Goal: Task Accomplishment & Management: Complete application form

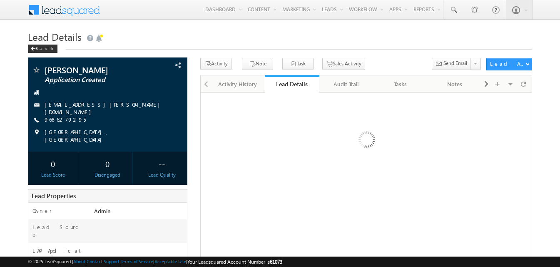
scroll to position [167, 0]
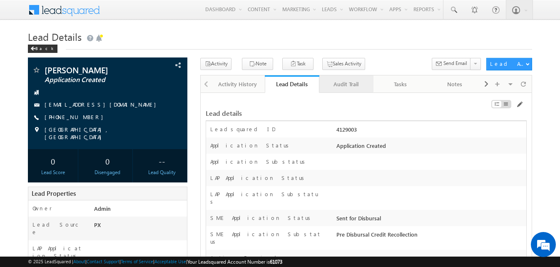
click at [352, 85] on div "Audit Trail" at bounding box center [346, 84] width 40 height 10
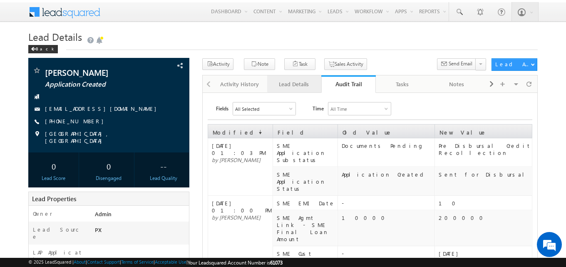
click at [307, 90] on link "Lead Details" at bounding box center [294, 83] width 54 height 17
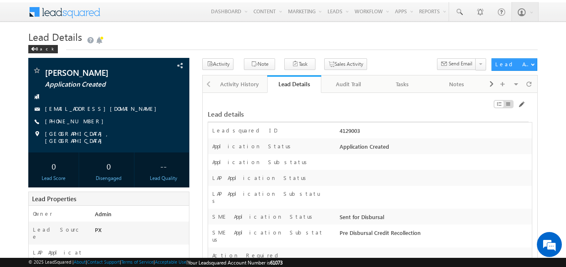
click at [356, 130] on div "4129003" at bounding box center [435, 133] width 195 height 12
copy div "4129003"
click at [239, 31] on h1 "Lead Details" at bounding box center [283, 37] width 510 height 15
click at [346, 85] on div "Audit Trail" at bounding box center [348, 84] width 40 height 10
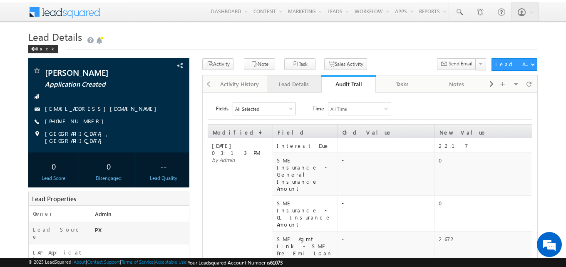
click at [298, 87] on div "Lead Details" at bounding box center [294, 84] width 40 height 10
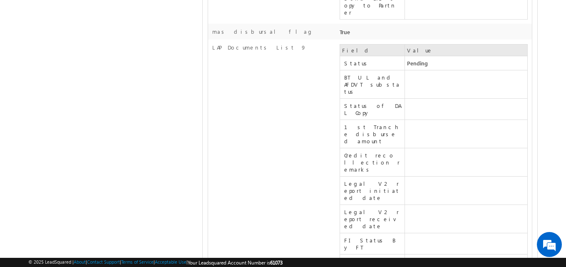
scroll to position [10744, 0]
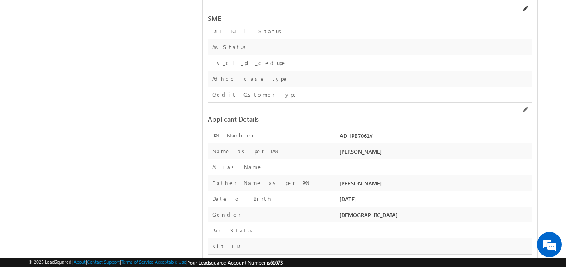
click at [527, 9] on span at bounding box center [525, 8] width 7 height 7
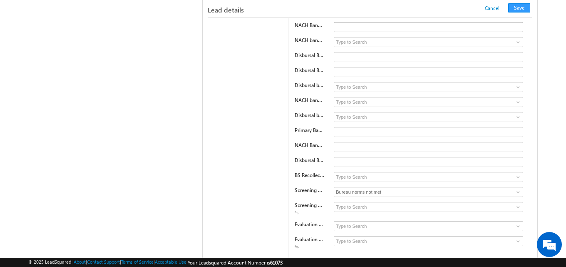
scroll to position [191, 0]
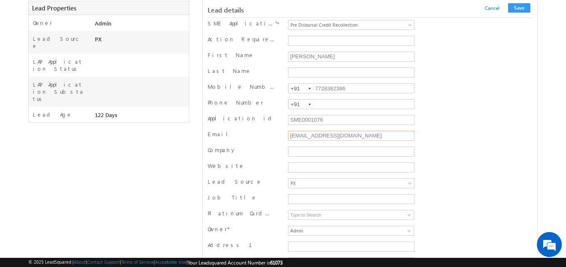
drag, startPoint x: 354, startPoint y: 137, endPoint x: 274, endPoint y: 138, distance: 80.0
click at [274, 138] on div "Email anjali7288@gmail.com" at bounding box center [370, 136] width 325 height 12
type input "S"
type input "[EMAIL_ADDRESS][PERSON_NAME][DOMAIN_NAME]"
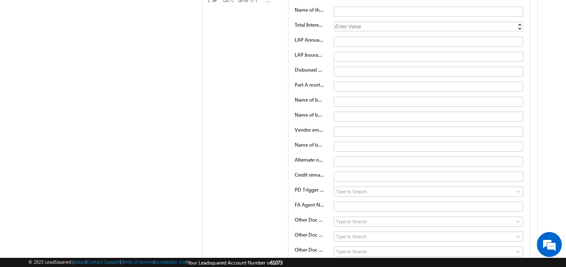
scroll to position [9087, 0]
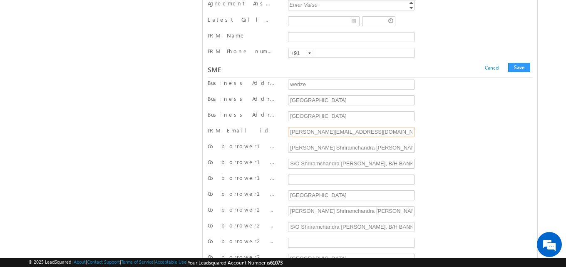
click at [316, 133] on input "kartikeyan@werize.com" at bounding box center [351, 132] width 127 height 10
drag, startPoint x: 361, startPoint y: 133, endPoint x: 284, endPoint y: 137, distance: 77.6
click at [284, 137] on div "PRM Email id kartikeyan11@werize.com" at bounding box center [370, 133] width 325 height 12
type input "kartikeyan@werize.com"
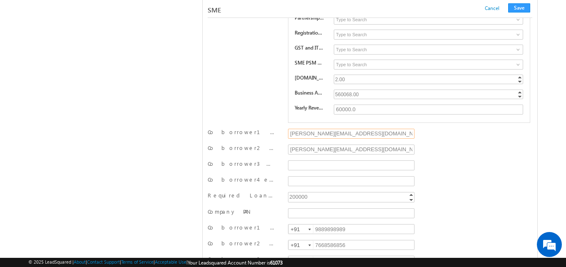
drag, startPoint x: 349, startPoint y: 133, endPoint x: 269, endPoint y: 138, distance: 80.6
click at [269, 138] on div "Co borrower1 email id rohith@gmygtfrail.com" at bounding box center [370, 134] width 325 height 12
paste input "kartikeyan@werize"
click at [315, 137] on input "kartikeyan@werize.com" at bounding box center [351, 134] width 127 height 10
type input "kartikeyan.a@werize.com"
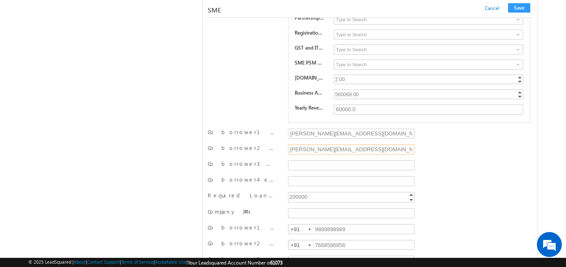
drag, startPoint x: 344, startPoint y: 154, endPoint x: 283, endPoint y: 149, distance: 61.4
click at [283, 149] on div "Co borrower2 email id rohith@gmygtfrail.com" at bounding box center [370, 150] width 325 height 12
paste input "[PERSON_NAME][EMAIL_ADDRESS][PERSON_NAME][DOMAIN_NAME]"
type input "[PERSON_NAME][EMAIL_ADDRESS][PERSON_NAME][DOMAIN_NAME]"
click at [320, 139] on input "kartikeyan.a@werize.com" at bounding box center [351, 134] width 127 height 10
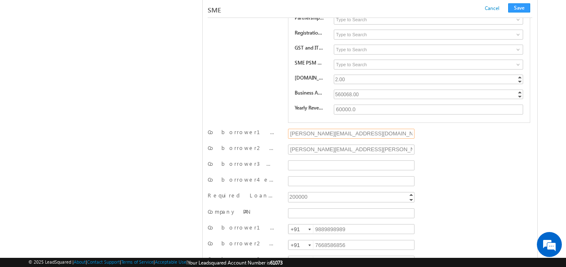
paste input "h"
type input "[PERSON_NAME][EMAIL_ADDRESS][DOMAIN_NAME]"
click at [313, 168] on input "Co borrower3 email id" at bounding box center [351, 165] width 127 height 10
paste input "sowmiyan.j@werize.com"
type input "sowmiyan.j@werize.com"
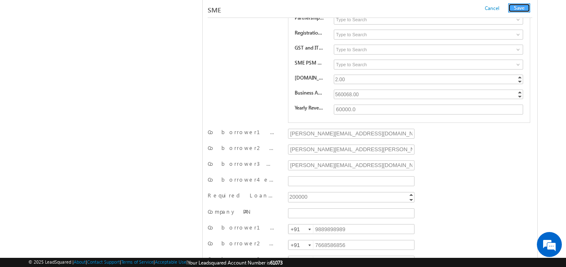
click at [523, 11] on button "Save" at bounding box center [520, 7] width 22 height 9
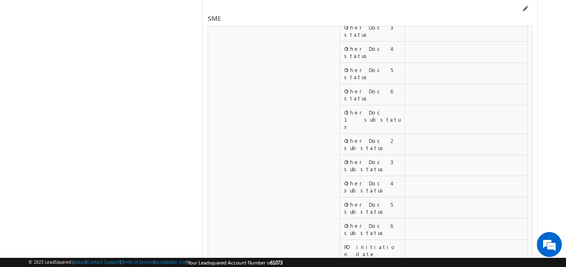
scroll to position [13017, 0]
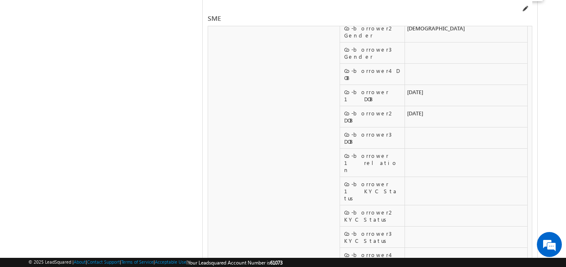
click at [526, 10] on span at bounding box center [525, 8] width 7 height 7
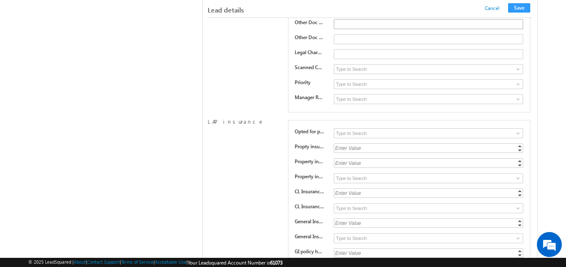
scroll to position [11906, 0]
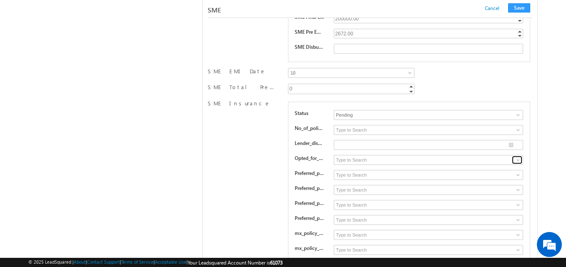
click at [519, 163] on span at bounding box center [518, 160] width 7 height 7
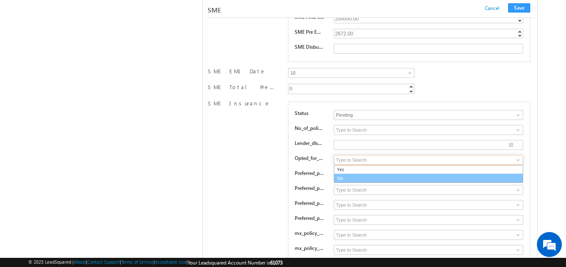
click at [429, 183] on link "No" at bounding box center [429, 179] width 190 height 10
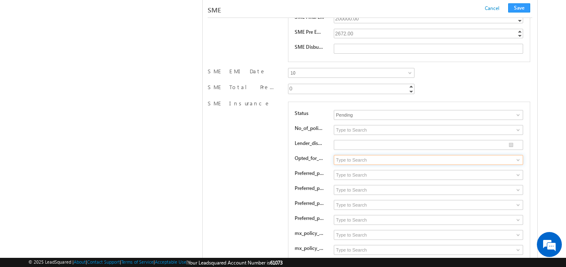
type input "No"
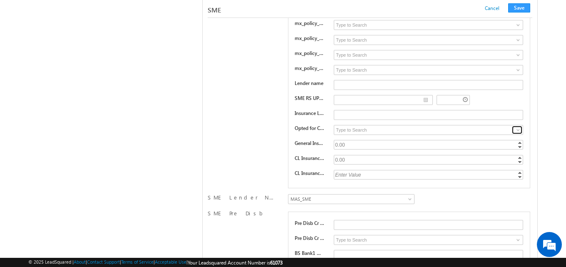
click at [519, 133] on span at bounding box center [518, 130] width 7 height 7
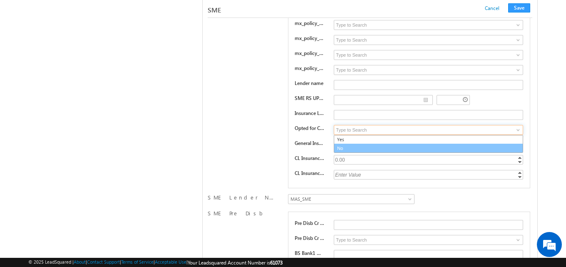
click at [493, 153] on link "No" at bounding box center [429, 149] width 190 height 10
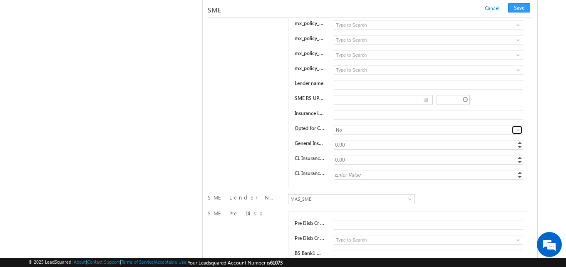
click at [516, 133] on span at bounding box center [518, 130] width 7 height 7
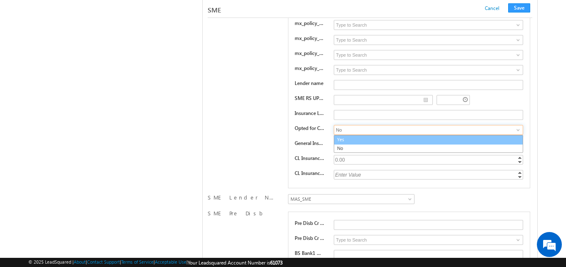
click at [484, 144] on link "Yes" at bounding box center [429, 140] width 190 height 10
type input "Yes"
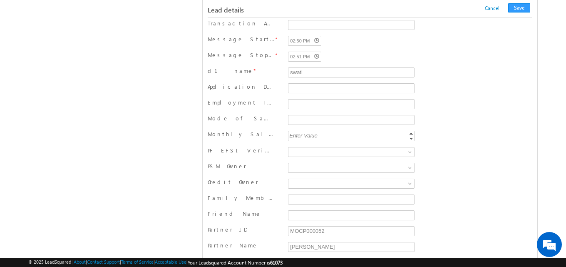
scroll to position [10180, 0]
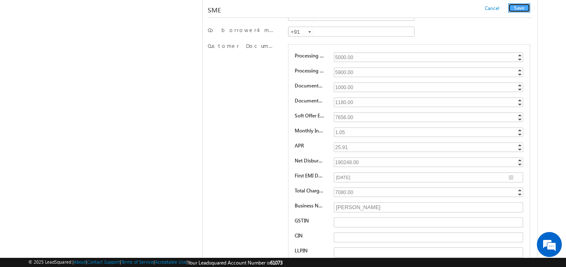
click at [519, 10] on button "Save" at bounding box center [520, 7] width 22 height 9
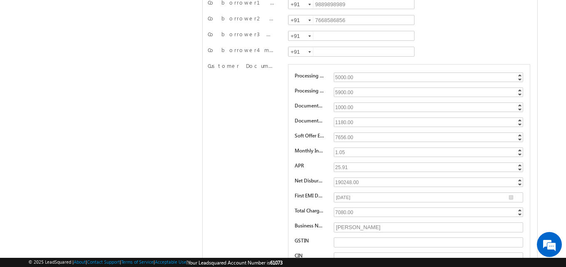
scroll to position [0, 0]
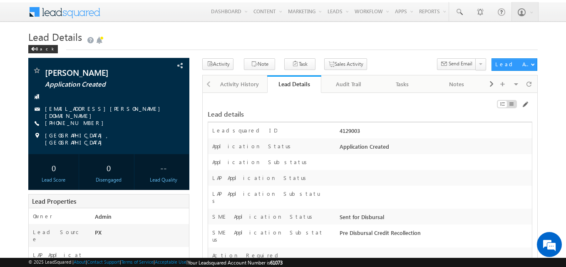
click at [304, 47] on div "Back" at bounding box center [283, 47] width 510 height 5
click at [353, 132] on div "4129003" at bounding box center [435, 133] width 195 height 12
copy div "4129003"
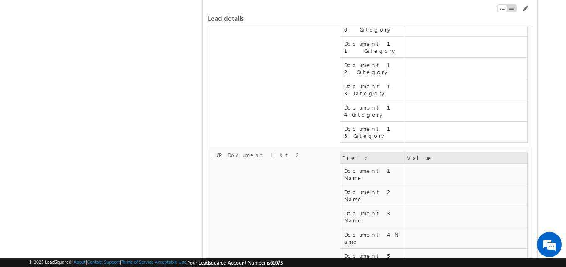
scroll to position [12955, 0]
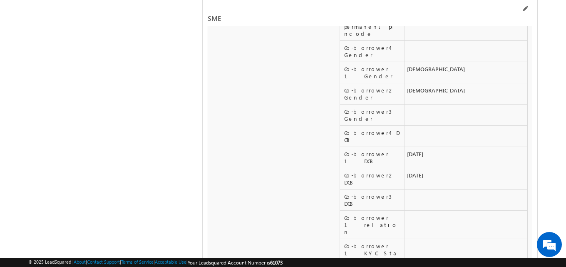
copy div "10"
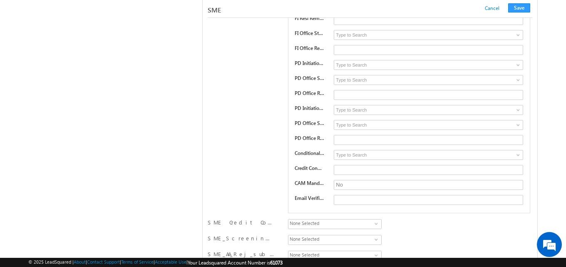
scroll to position [11850, 0]
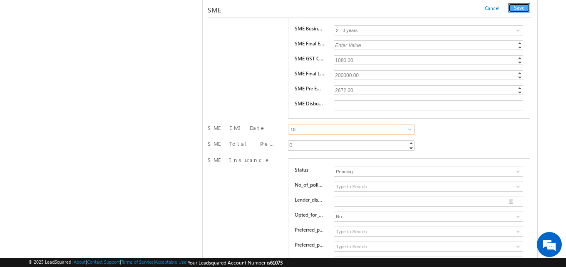
click at [516, 7] on button "Save" at bounding box center [520, 7] width 22 height 9
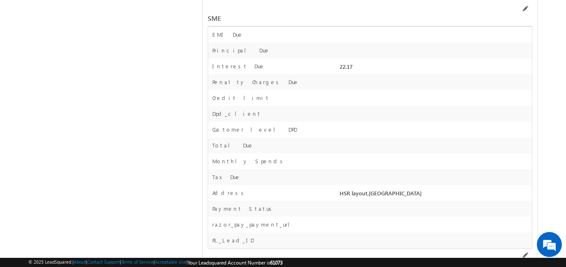
scroll to position [11697, 0]
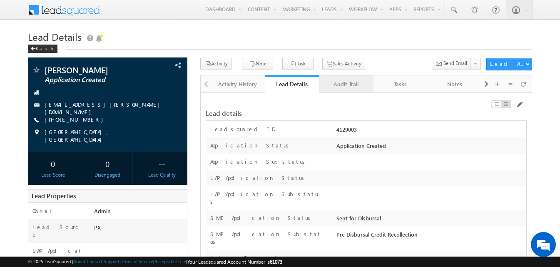
click at [346, 83] on div "Audit Trail" at bounding box center [346, 84] width 40 height 10
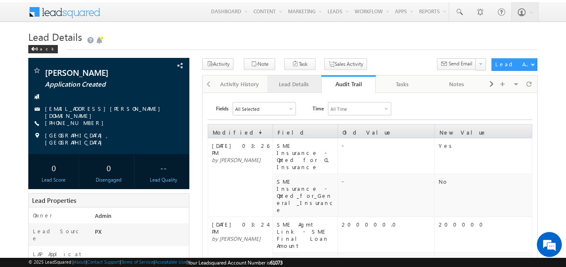
click at [301, 89] on div "Lead Details" at bounding box center [294, 84] width 40 height 10
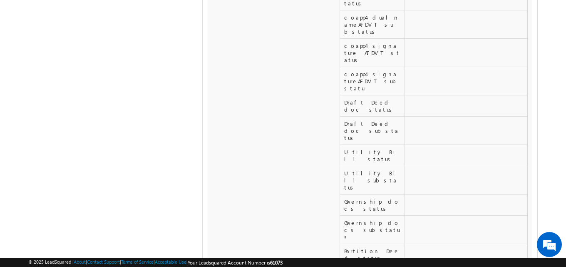
scroll to position [11541, 0]
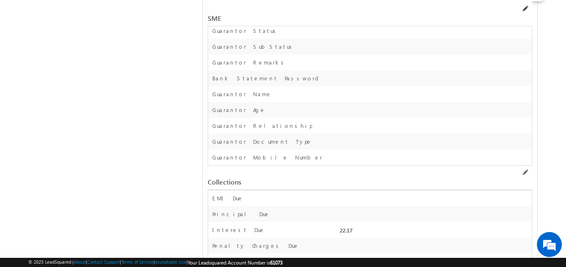
click at [526, 10] on span at bounding box center [525, 8] width 7 height 7
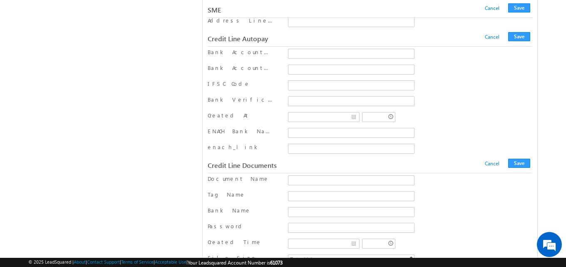
scroll to position [10623, 0]
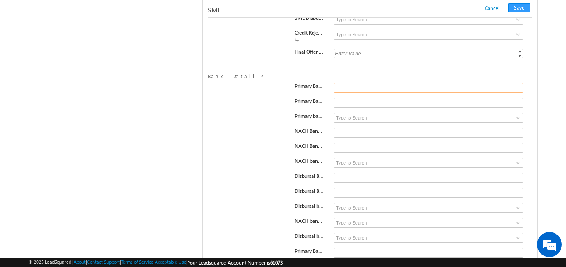
click at [343, 89] on input "text" at bounding box center [428, 88] width 189 height 10
paste input "4347503743"
type input "4347503743"
click at [344, 135] on input "text" at bounding box center [428, 133] width 189 height 10
paste input "4347503743"
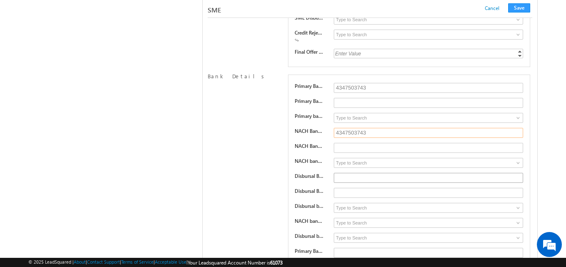
type input "4347503743"
click at [340, 180] on input "text" at bounding box center [428, 178] width 189 height 10
paste input "4347503743"
type input "4347503743"
click at [344, 105] on input "text" at bounding box center [428, 103] width 189 height 10
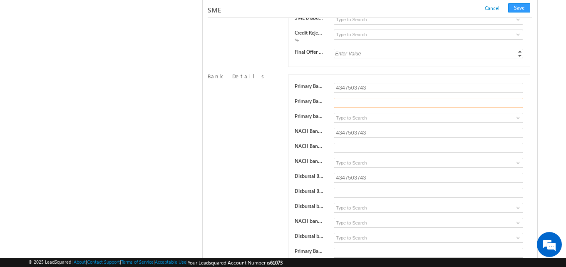
paste input "KKBK0001804"
type input "KKBK0001804"
click at [359, 150] on input "text" at bounding box center [428, 148] width 189 height 10
paste input "KKBK0001804"
type input "KKBK0001804"
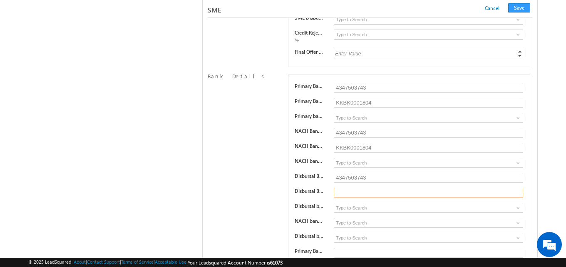
click at [343, 195] on input "text" at bounding box center [428, 193] width 189 height 10
paste input "KKBK0001804"
type input "KKBK0001804"
click at [348, 122] on input at bounding box center [429, 118] width 190 height 10
click at [518, 120] on span at bounding box center [518, 118] width 7 height 7
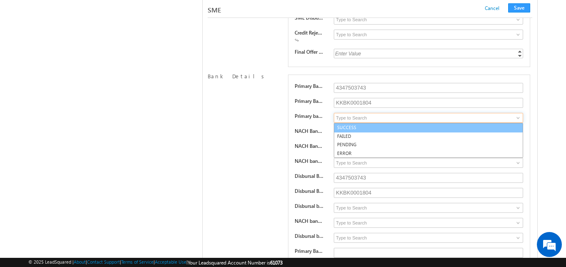
click at [433, 132] on link "SUCCESS" at bounding box center [429, 128] width 190 height 10
type input "SUCCESS"
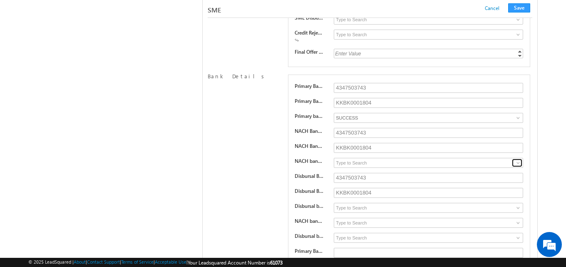
click at [519, 166] on span at bounding box center [518, 163] width 7 height 7
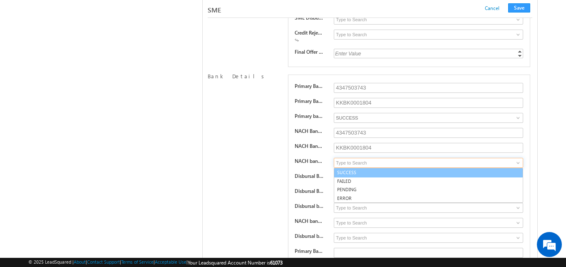
click at [507, 177] on link "SUCCESS" at bounding box center [429, 173] width 190 height 10
type input "SUCCESS"
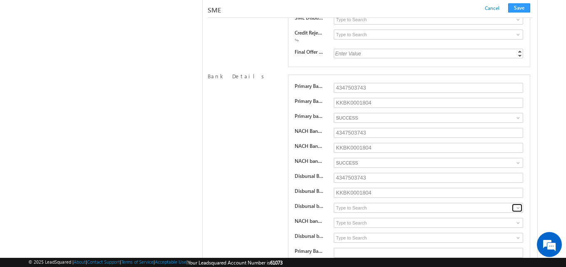
click at [519, 211] on span at bounding box center [518, 208] width 7 height 7
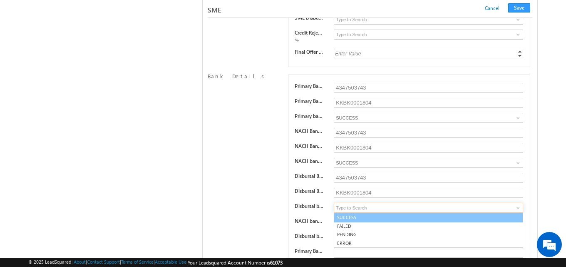
click at [497, 222] on link "SUCCESS" at bounding box center [429, 218] width 190 height 10
type input "SUCCESS"
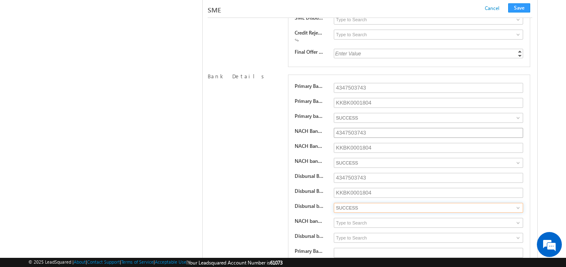
scroll to position [10664, 0]
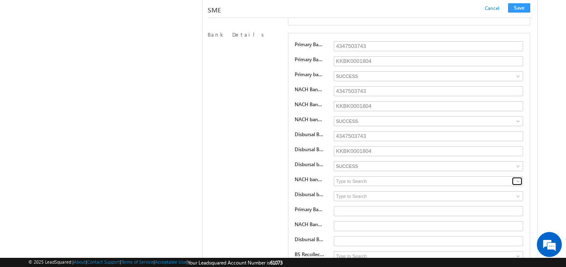
click at [522, 185] on link at bounding box center [517, 181] width 10 height 8
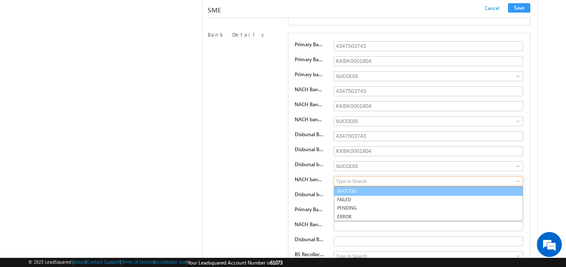
click at [511, 194] on link "SUCCESS" at bounding box center [429, 191] width 190 height 10
type input "SUCCESS"
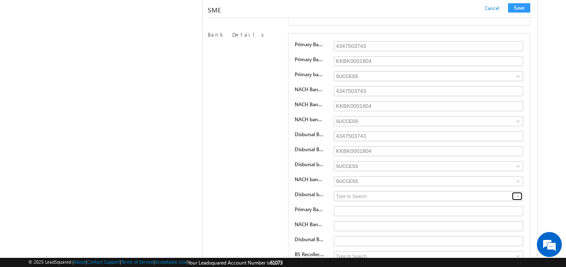
click at [518, 200] on span at bounding box center [518, 196] width 7 height 7
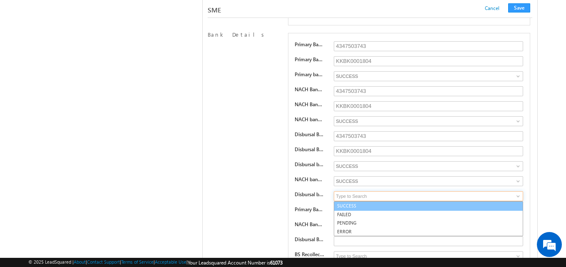
click at [509, 209] on link "SUCCESS" at bounding box center [429, 206] width 190 height 10
type input "SUCCESS"
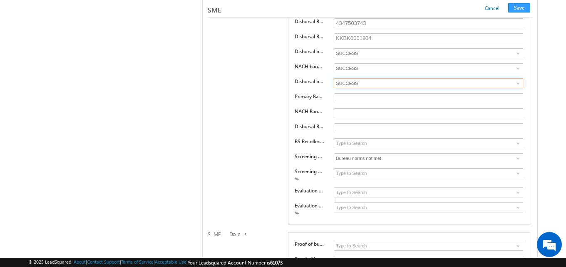
scroll to position [10789, 0]
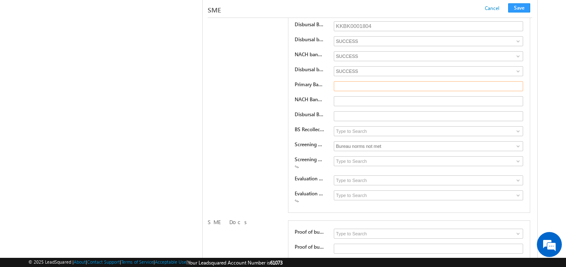
click at [352, 91] on input "text" at bounding box center [428, 86] width 189 height 10
click at [354, 86] on input "Kotak Bank" at bounding box center [428, 86] width 189 height 10
paste input "Mahindra Bank"
type input "Kotak Mahindra Bank"
click at [342, 102] on input "text" at bounding box center [428, 101] width 189 height 10
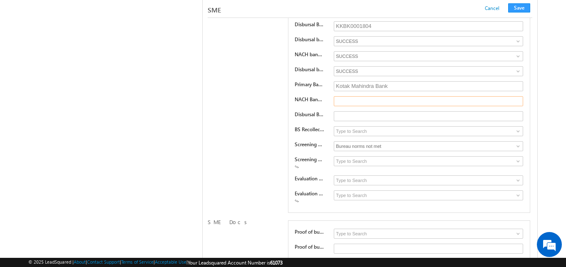
paste input "Kotak Mahindra Bank"
type input "Kotak Mahindra Bank"
click at [338, 117] on input "text" at bounding box center [428, 116] width 189 height 10
paste input "Kotak Mahindra Bank"
type input "Kotak Mahindra Bank"
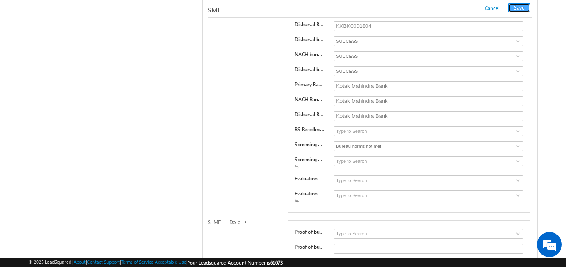
click at [524, 8] on button "Save" at bounding box center [520, 7] width 22 height 9
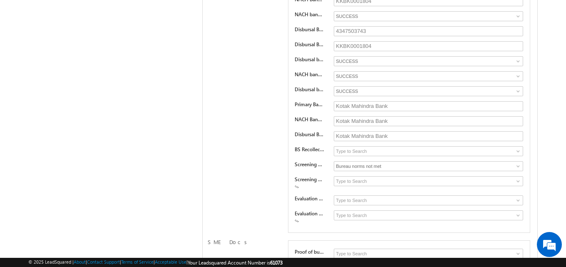
scroll to position [0, 0]
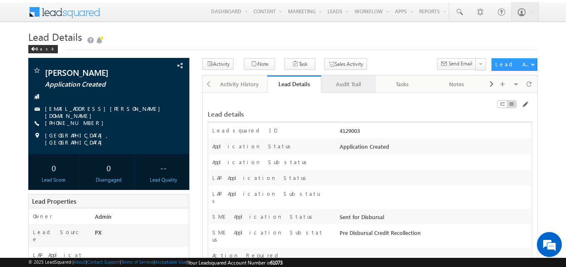
click at [339, 79] on link "Audit Trail" at bounding box center [349, 83] width 54 height 17
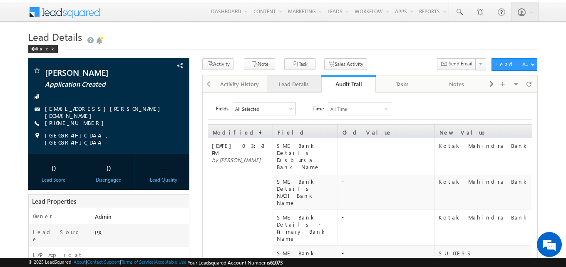
click at [303, 90] on link "Lead Details" at bounding box center [294, 83] width 54 height 17
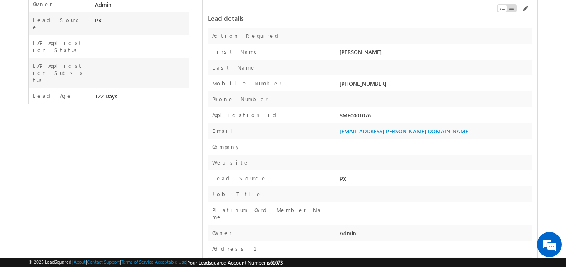
scroll to position [208, 0]
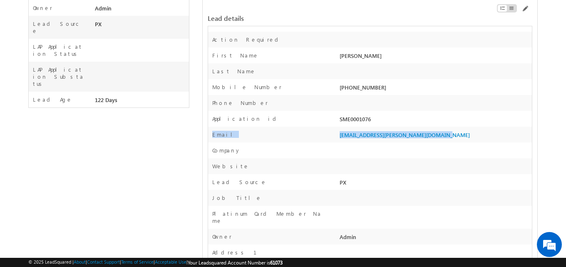
drag, startPoint x: 335, startPoint y: 122, endPoint x: 412, endPoint y: 121, distance: 77.1
click at [412, 127] on div "Email swati.shikha@werize.com" at bounding box center [370, 135] width 324 height 16
click at [412, 131] on div "[EMAIL_ADDRESS][PERSON_NAME][DOMAIN_NAME]" at bounding box center [435, 137] width 195 height 12
drag, startPoint x: 414, startPoint y: 120, endPoint x: 341, endPoint y: 123, distance: 72.9
click at [341, 131] on div "[EMAIL_ADDRESS][PERSON_NAME][DOMAIN_NAME]" at bounding box center [435, 137] width 195 height 12
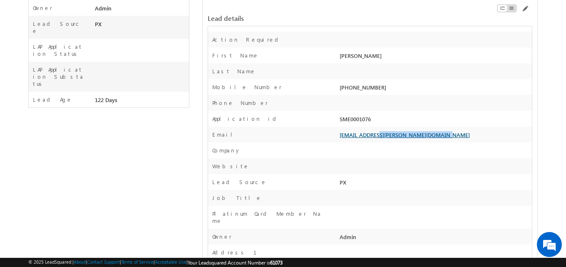
copy link "[EMAIL_ADDRESS][PERSON_NAME][DOMAIN_NAME]"
